Goal: Information Seeking & Learning: Understand process/instructions

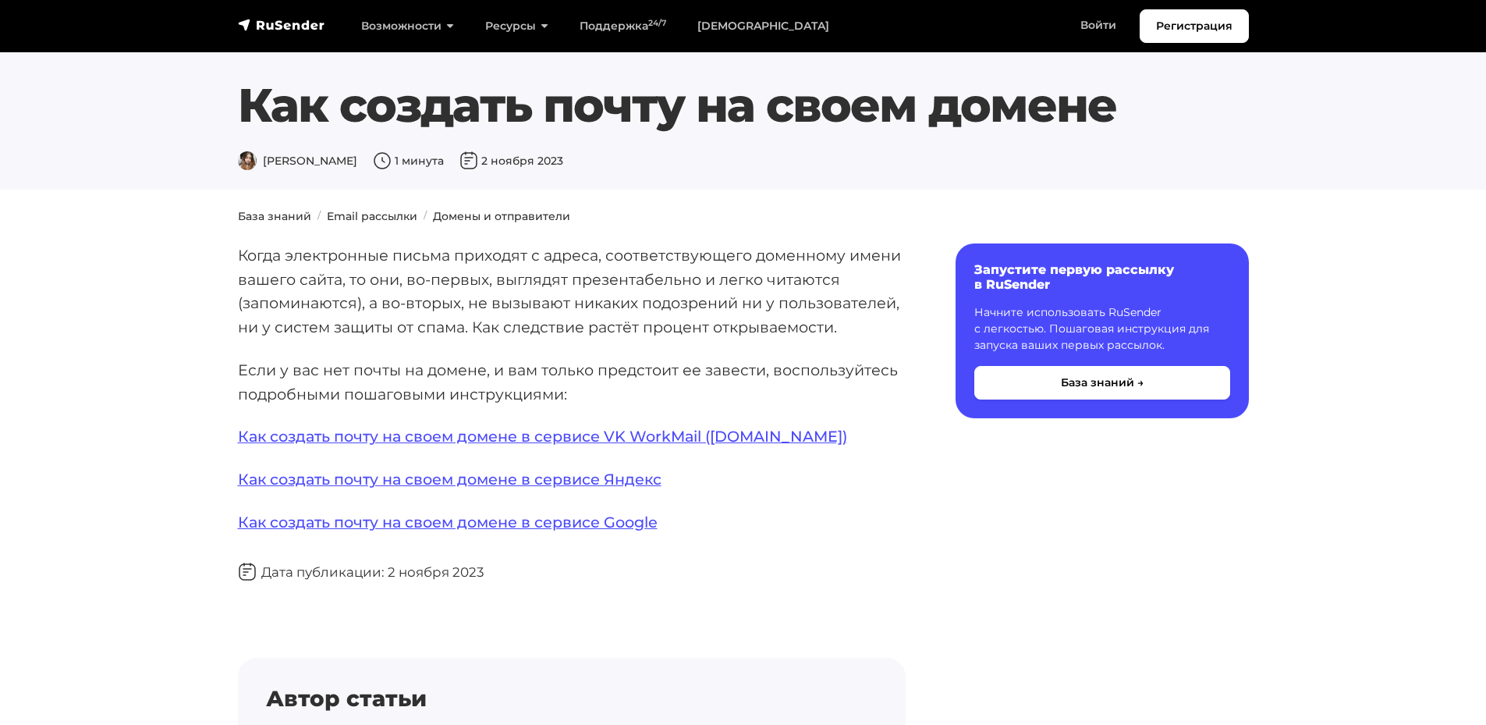
scroll to position [79, 0]
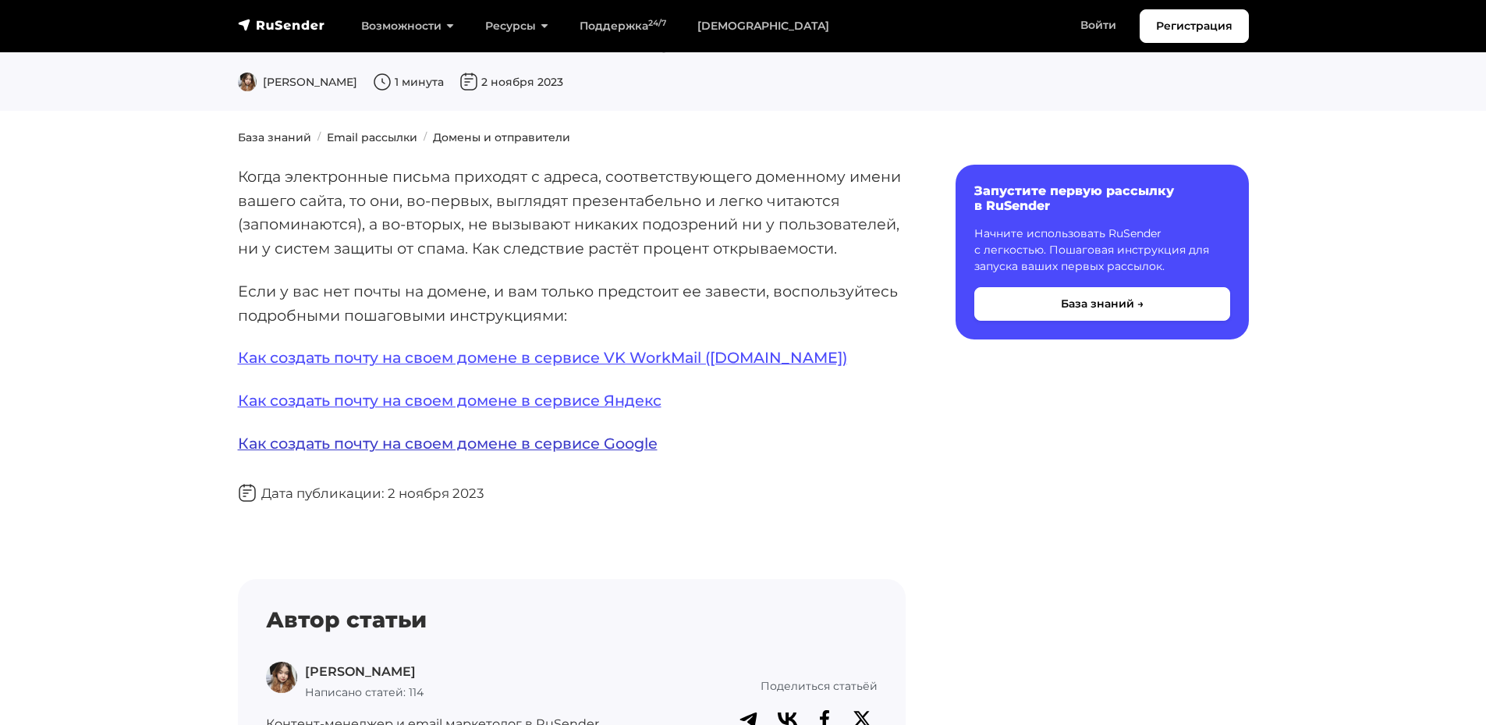
click at [441, 446] on link "Как создать почту на своем домене в сервисе Google" at bounding box center [448, 443] width 420 height 19
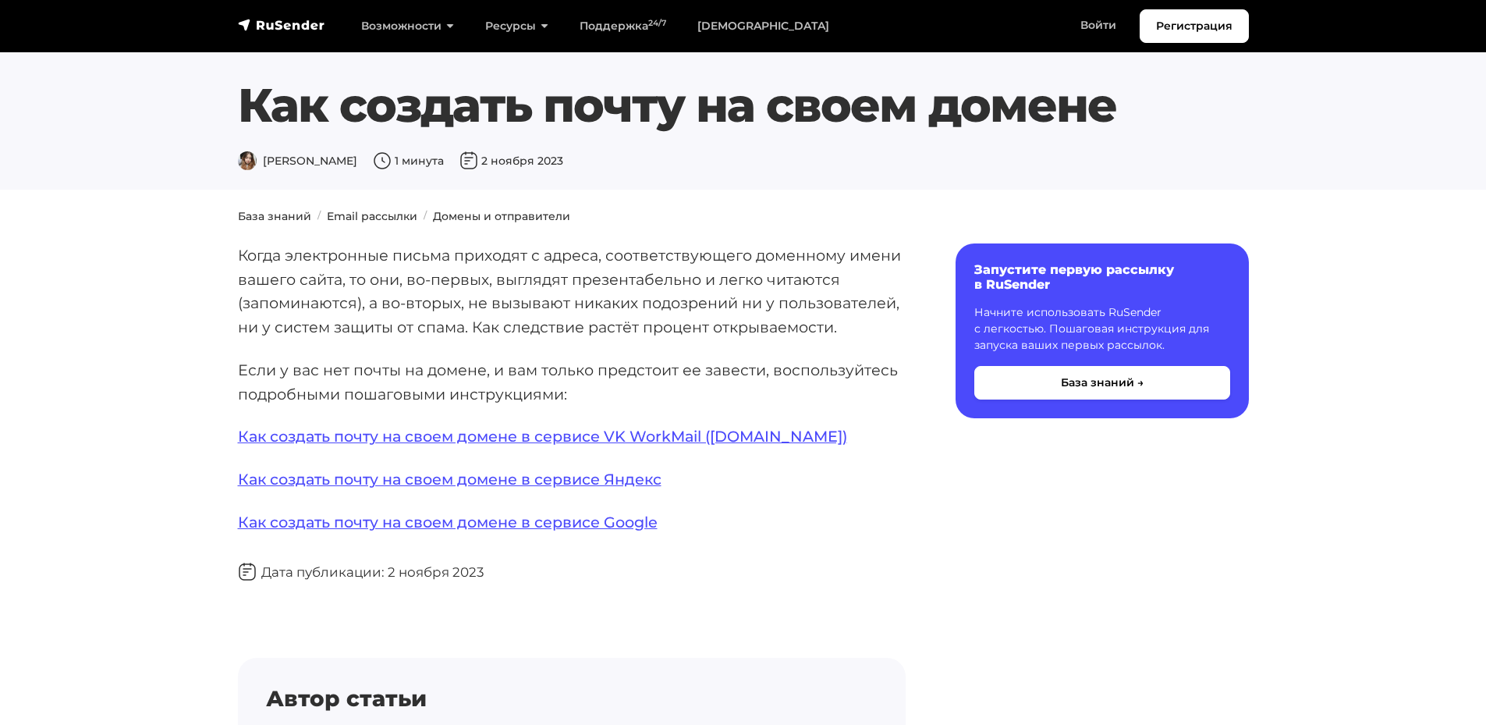
scroll to position [79, 0]
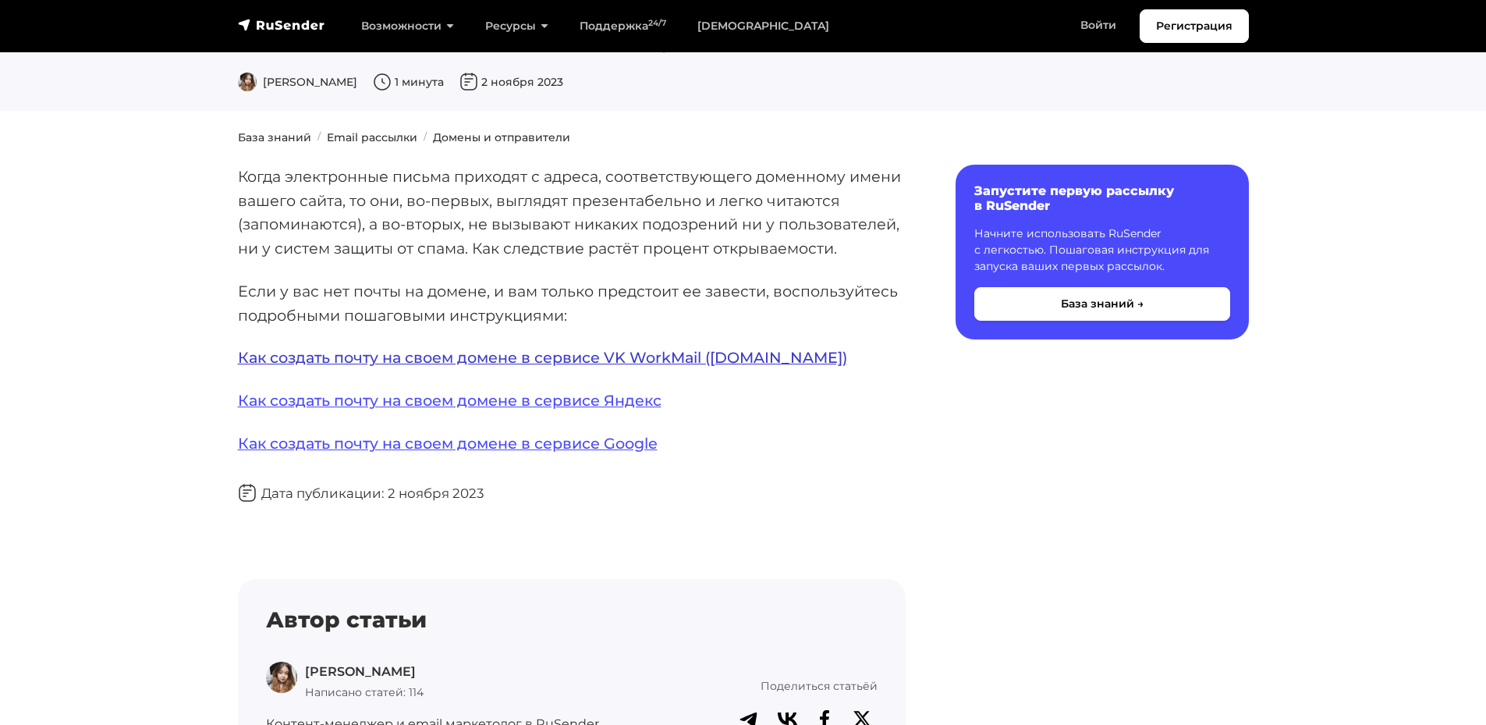
click at [658, 362] on link "Как создать почту на своем домене в сервисе VK WorkMail ([DOMAIN_NAME])" at bounding box center [542, 357] width 609 height 19
click at [556, 394] on link "Как создать почту на своем домене в сервисе Яндекс" at bounding box center [450, 400] width 424 height 19
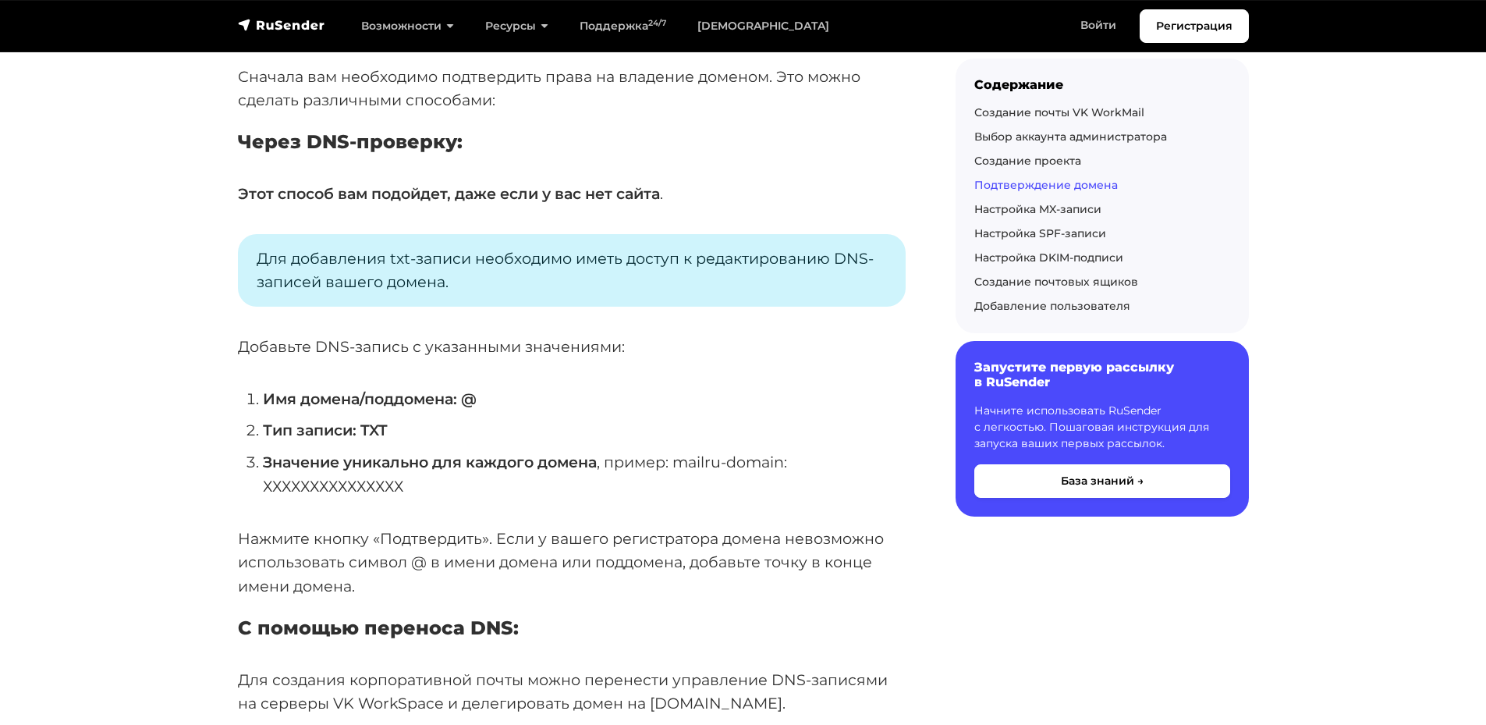
scroll to position [2107, 0]
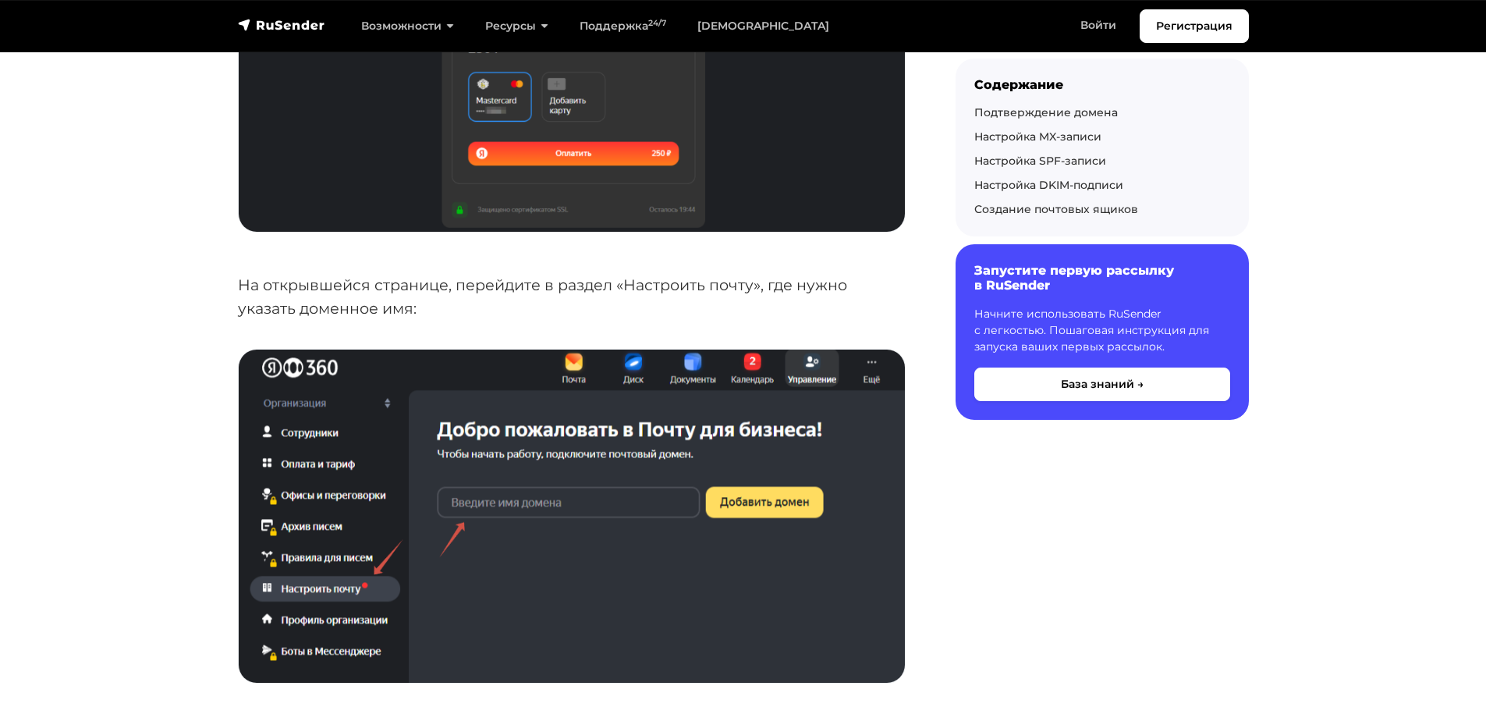
scroll to position [1248, 0]
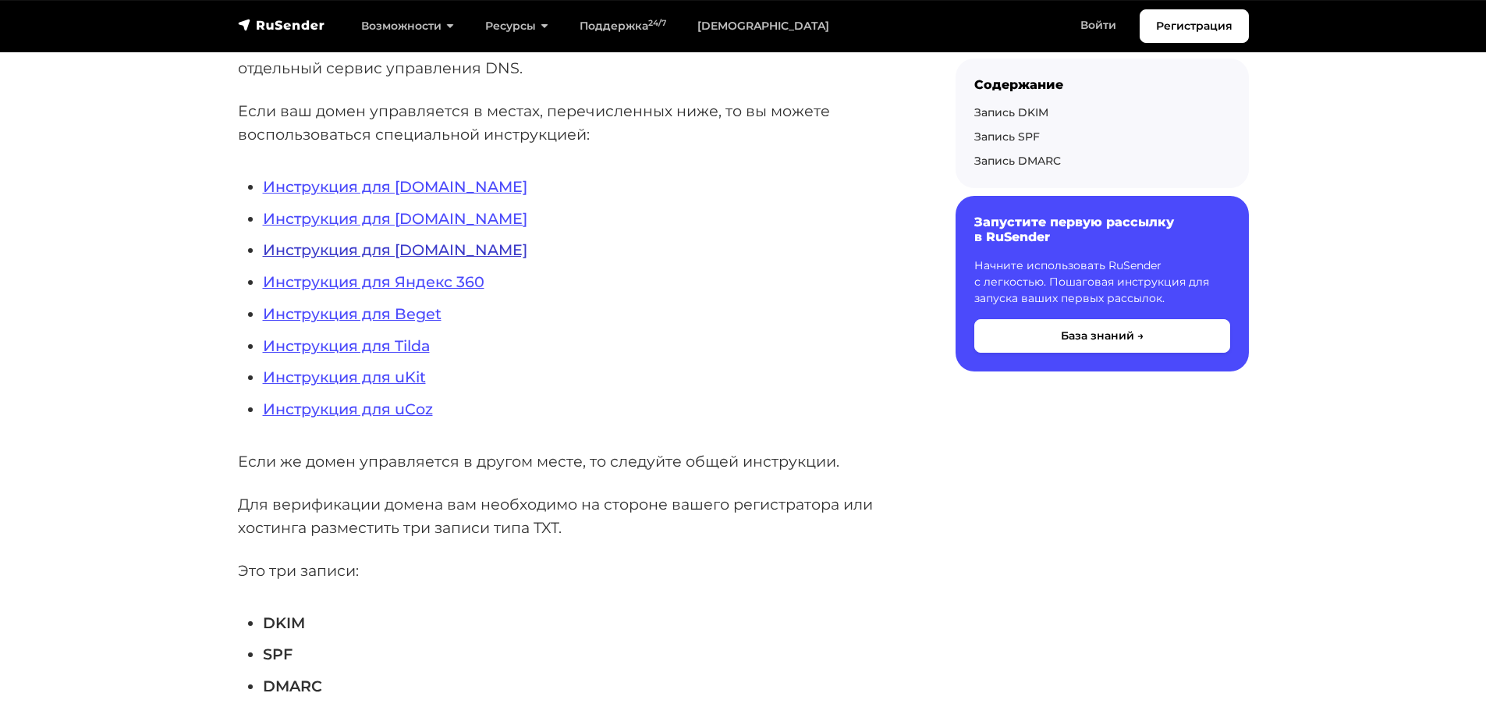
scroll to position [390, 0]
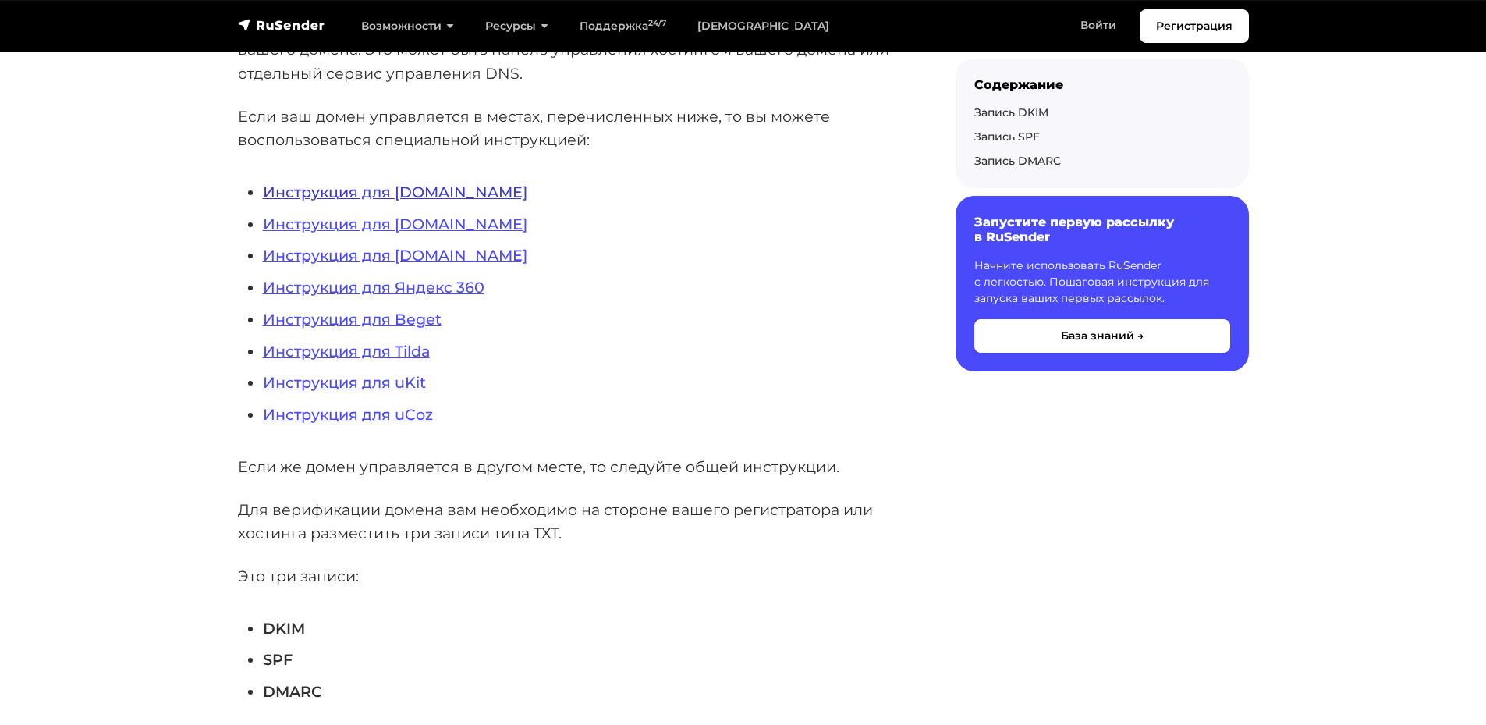
click at [414, 191] on link "Инструкция для [DOMAIN_NAME]" at bounding box center [395, 192] width 264 height 19
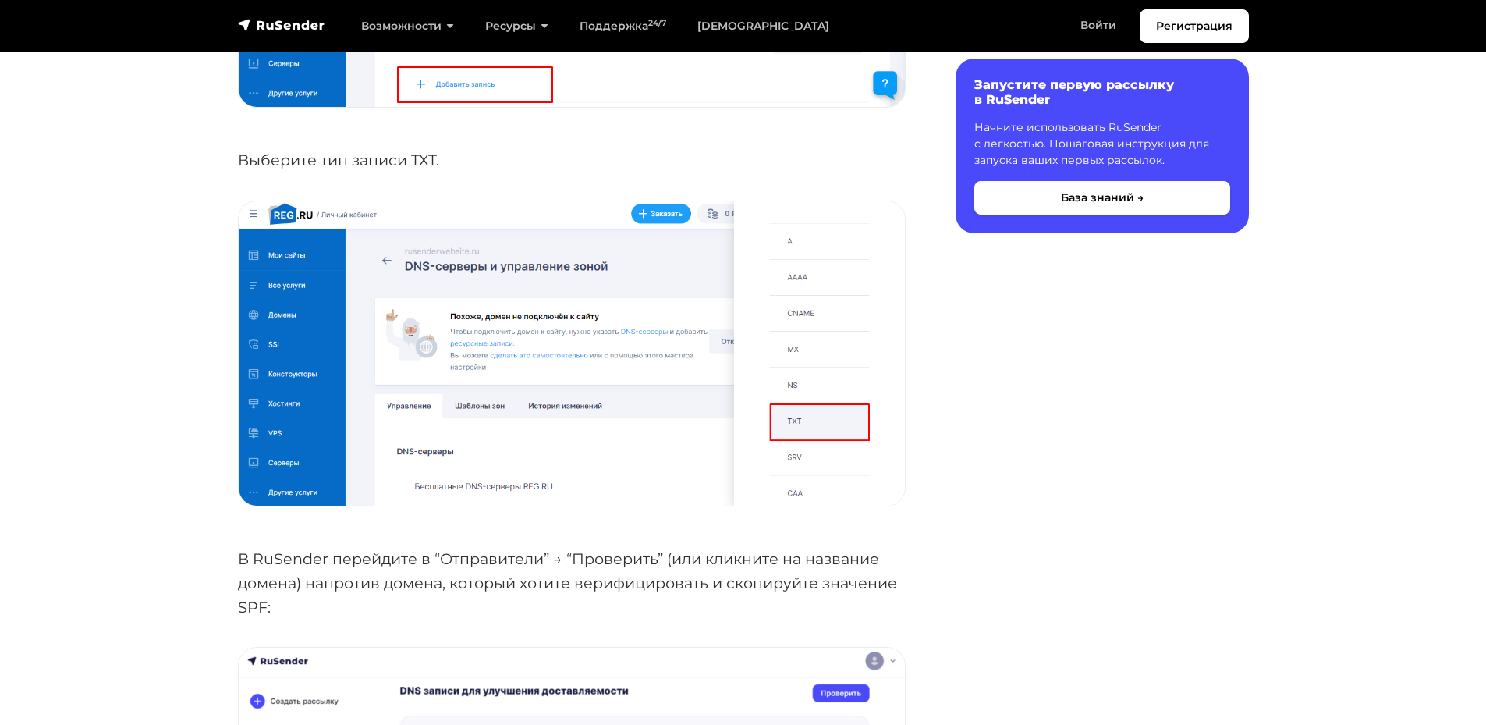
scroll to position [2029, 0]
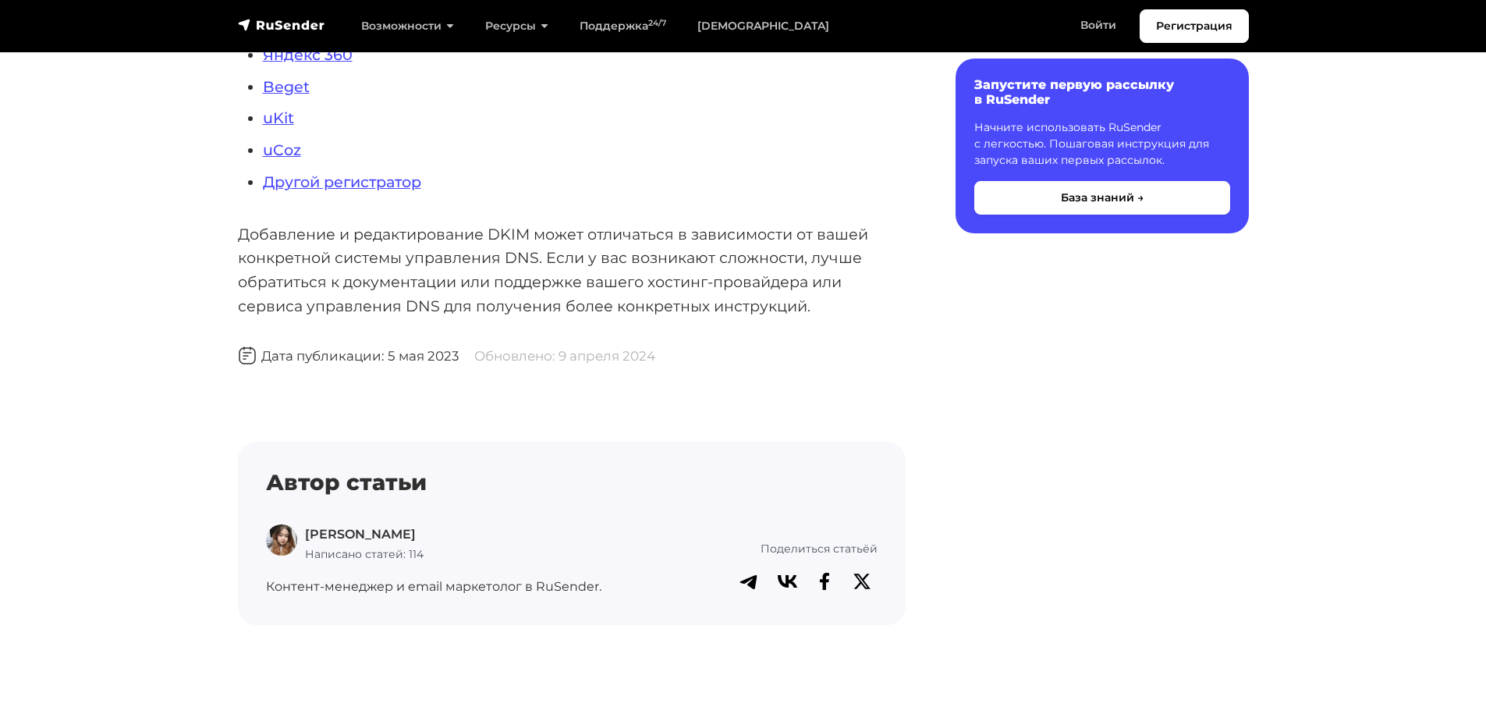
scroll to position [624, 0]
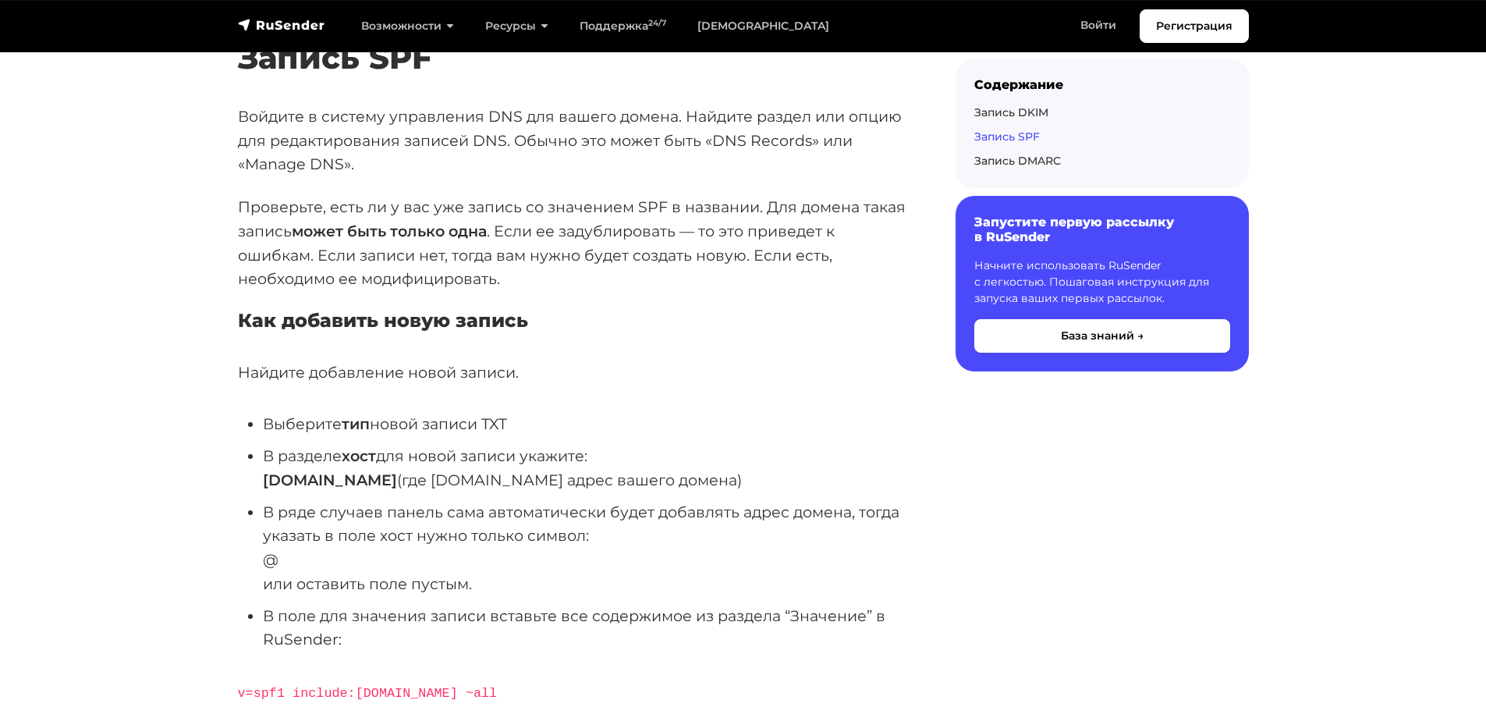
scroll to position [2731, 0]
